Goal: Information Seeking & Learning: Learn about a topic

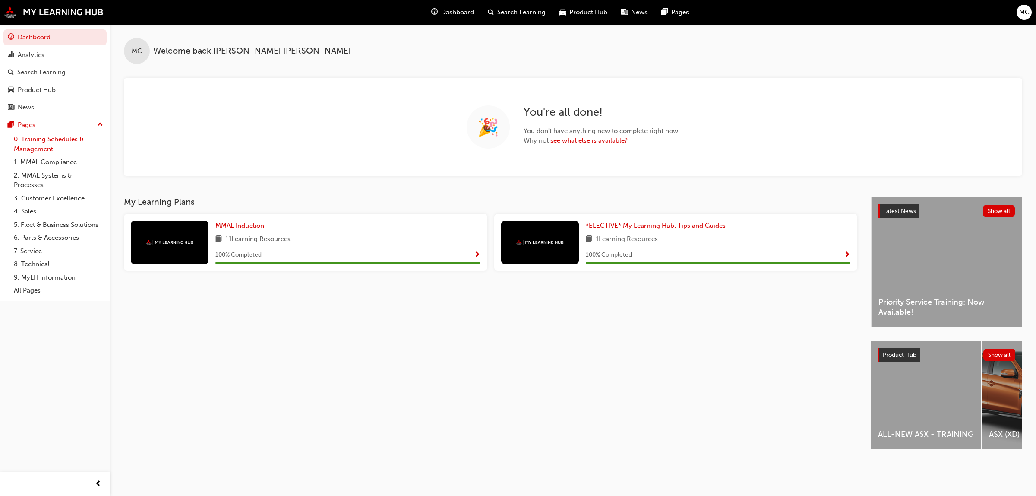
click at [49, 148] on link "0. Training Schedules & Management" at bounding box center [58, 144] width 96 height 23
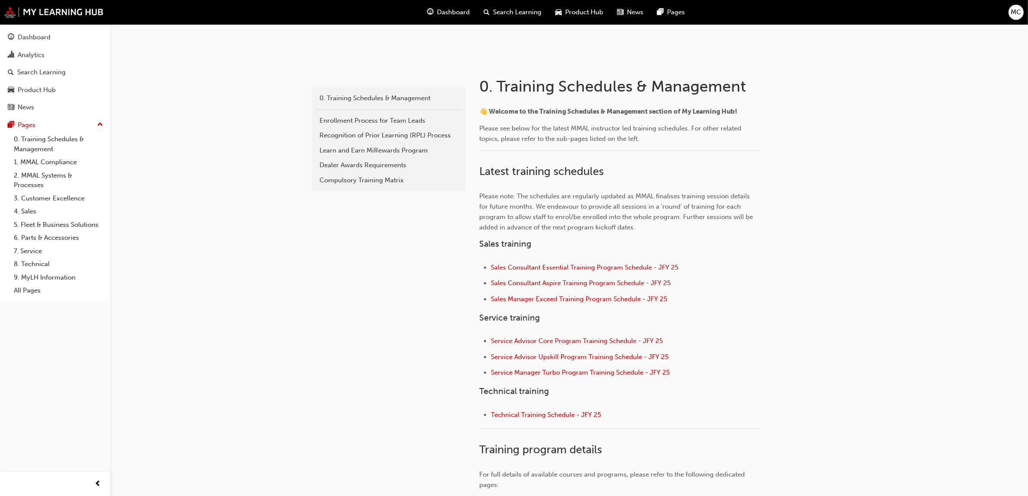
scroll to position [216, 0]
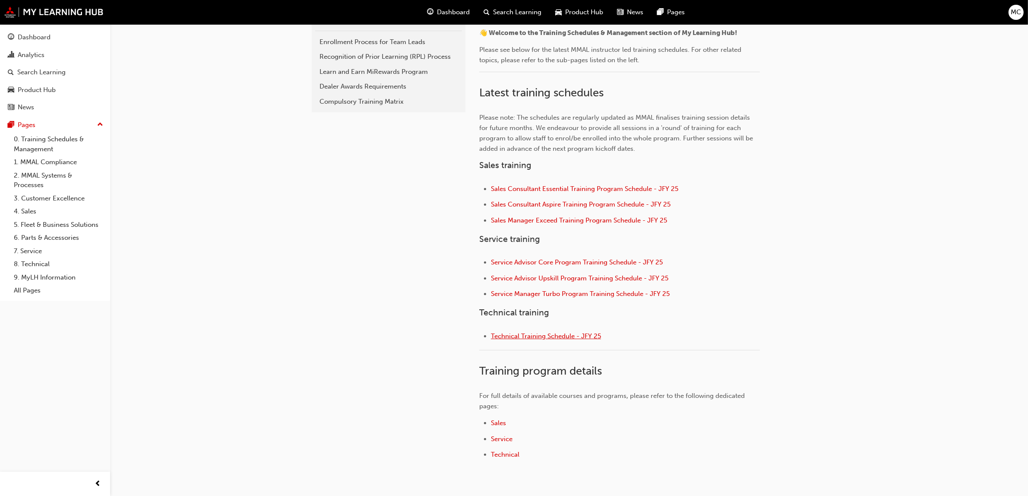
click at [525, 334] on span "Technical Training Schedule - JFY 25" at bounding box center [546, 336] width 110 height 8
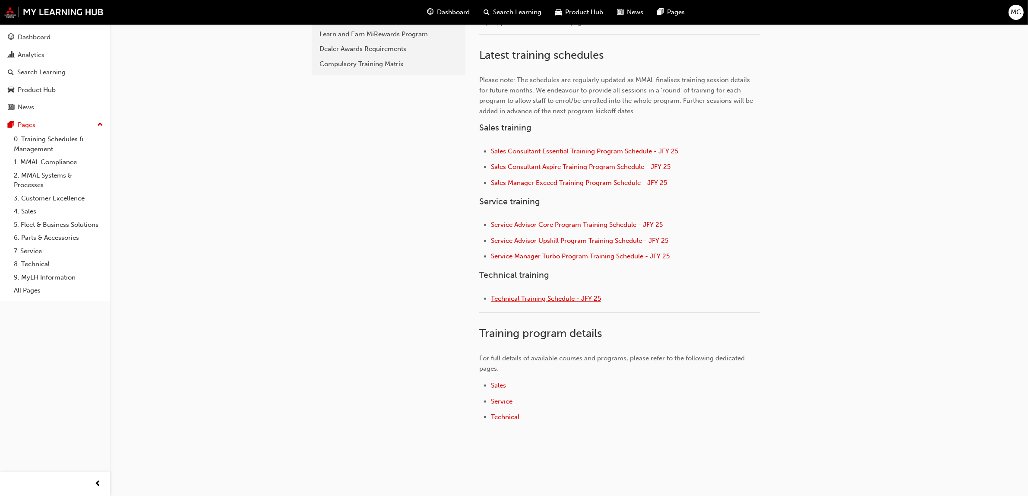
scroll to position [270, 0]
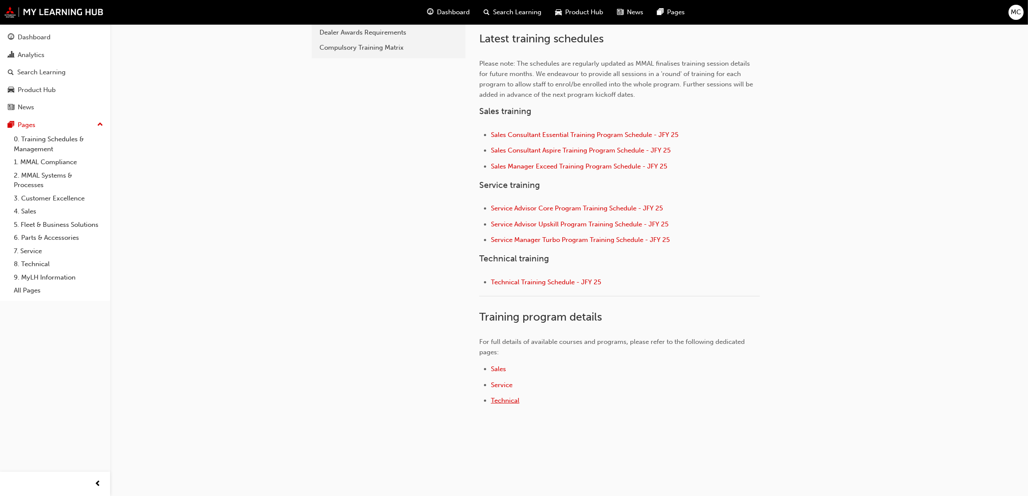
click at [504, 404] on span "Technical" at bounding box center [505, 400] width 28 height 8
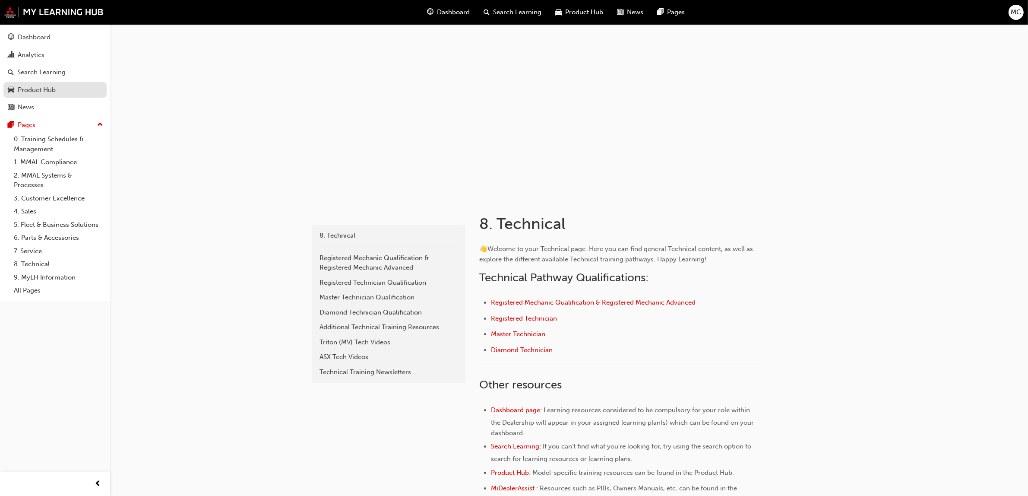
click at [47, 94] on div "Product Hub" at bounding box center [37, 90] width 38 height 10
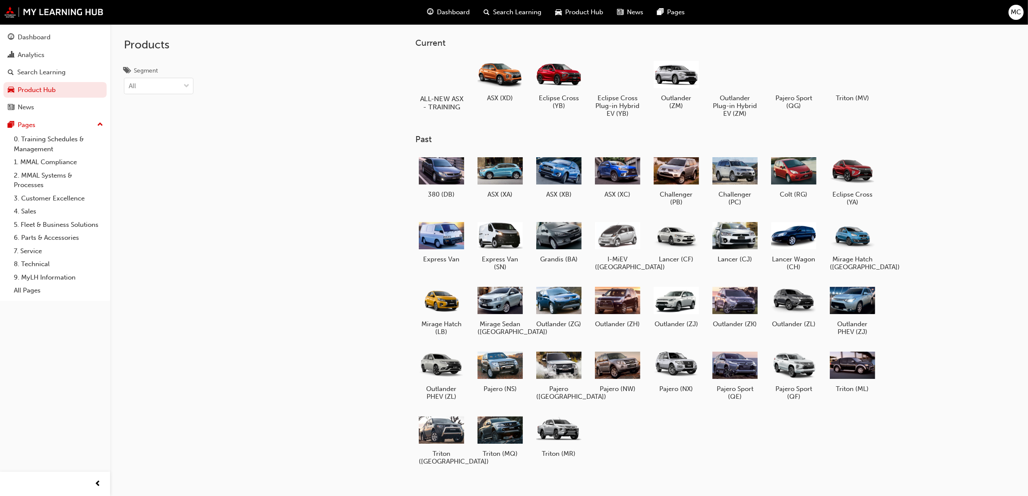
click at [448, 76] on div at bounding box center [442, 74] width 48 height 34
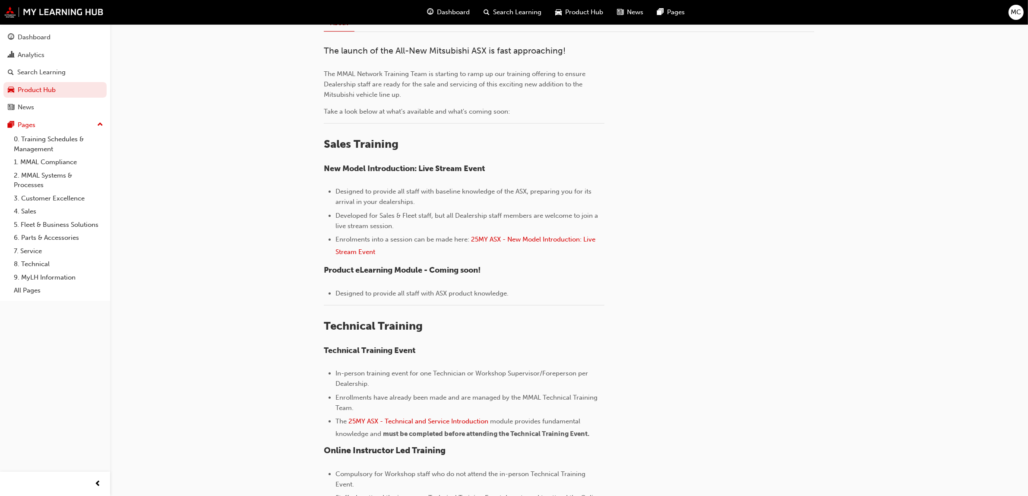
scroll to position [270, 0]
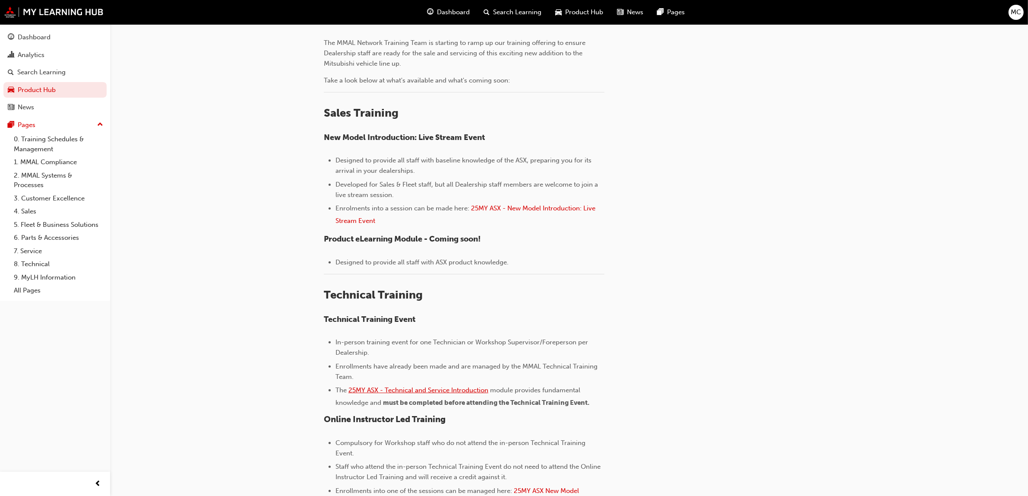
click at [412, 390] on span "25MY ASX - Technical and Service Introduction" at bounding box center [418, 390] width 140 height 8
